Goal: Task Accomplishment & Management: Manage account settings

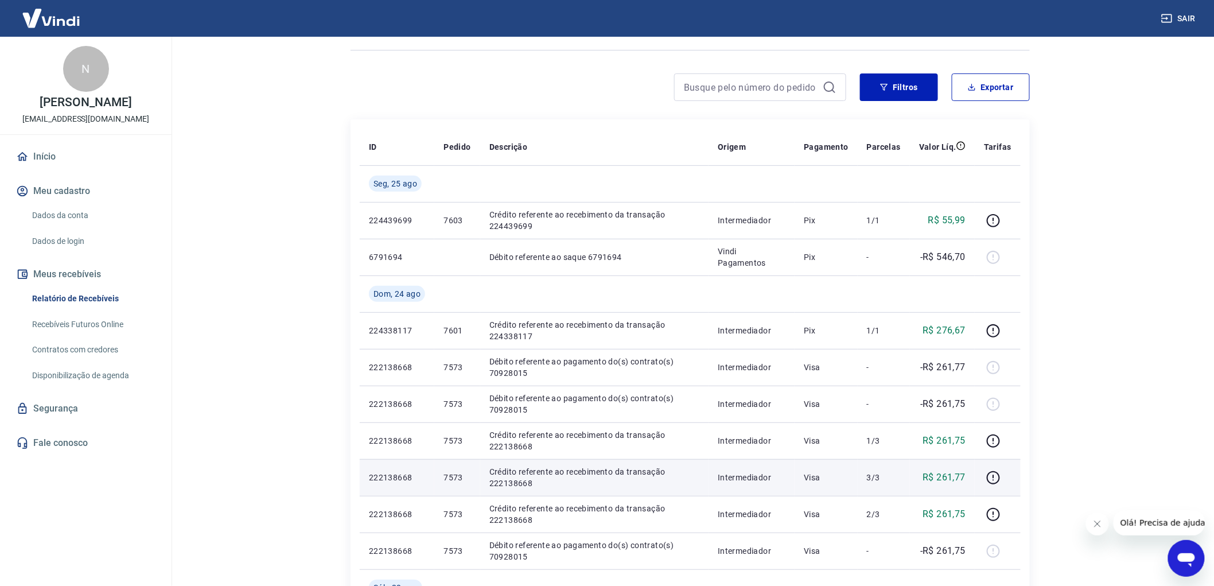
scroll to position [64, 0]
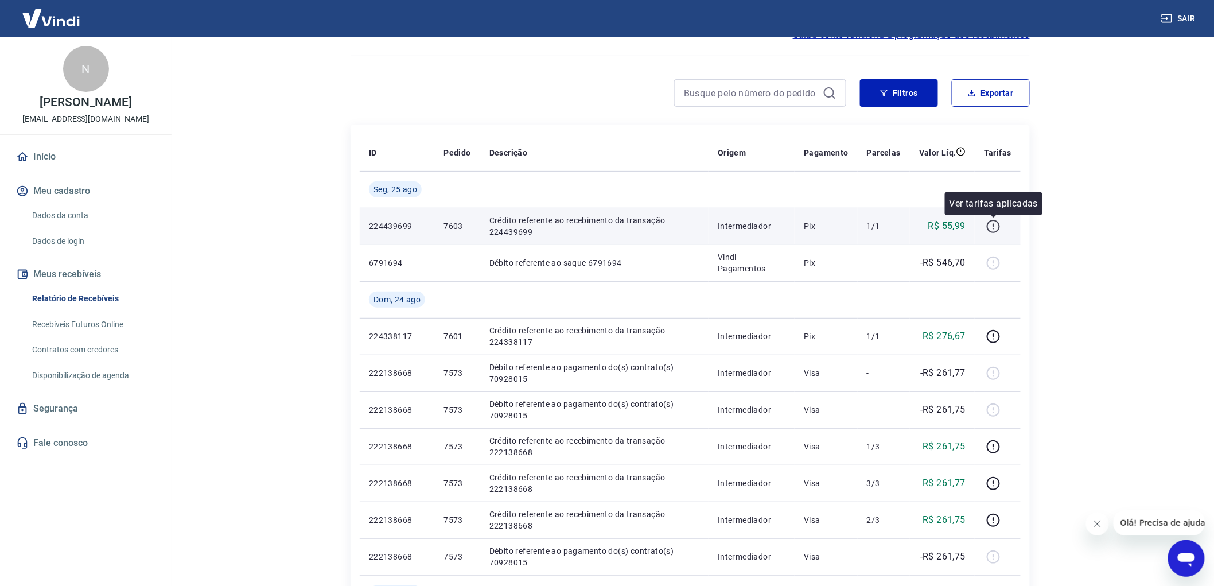
click at [994, 222] on icon "button" at bounding box center [993, 226] width 14 height 14
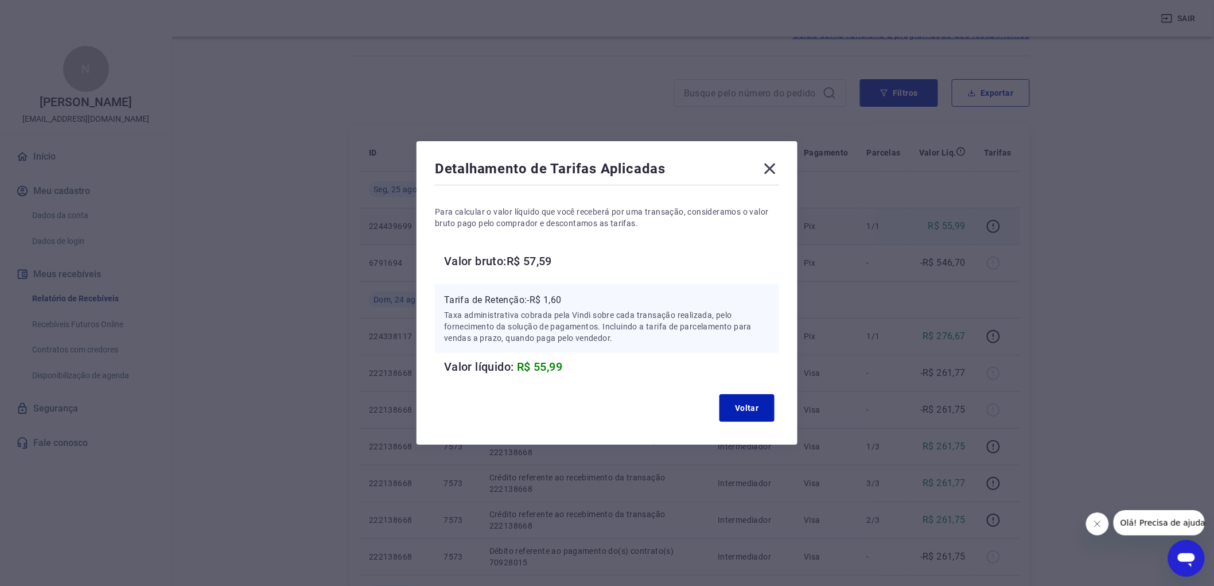
click at [773, 168] on icon at bounding box center [770, 169] width 11 height 11
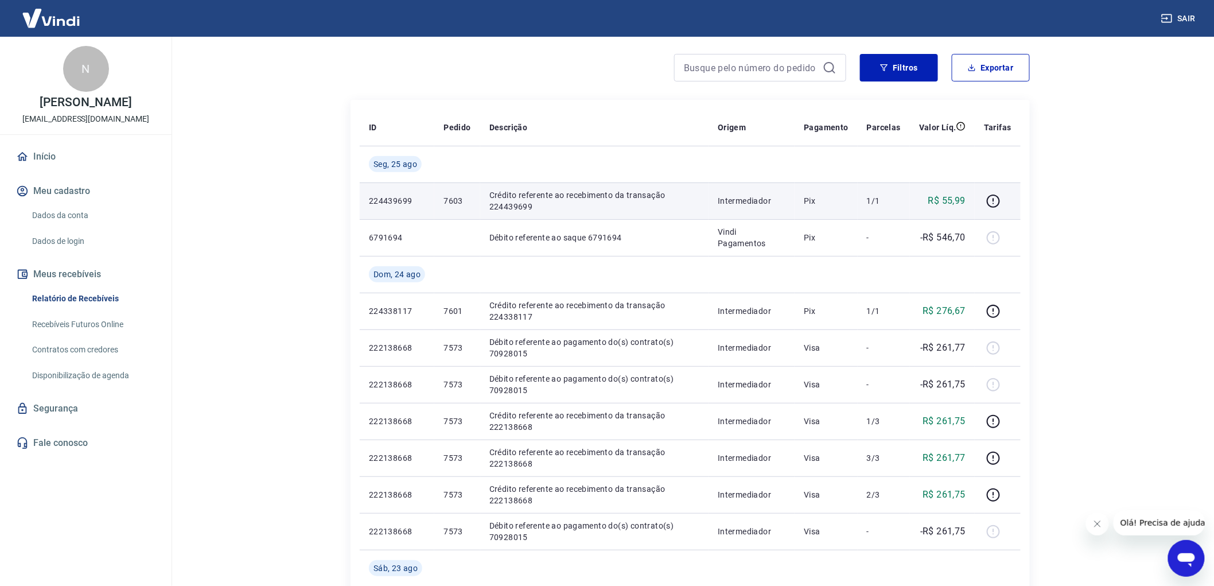
scroll to position [0, 0]
